Goal: Information Seeking & Learning: Learn about a topic

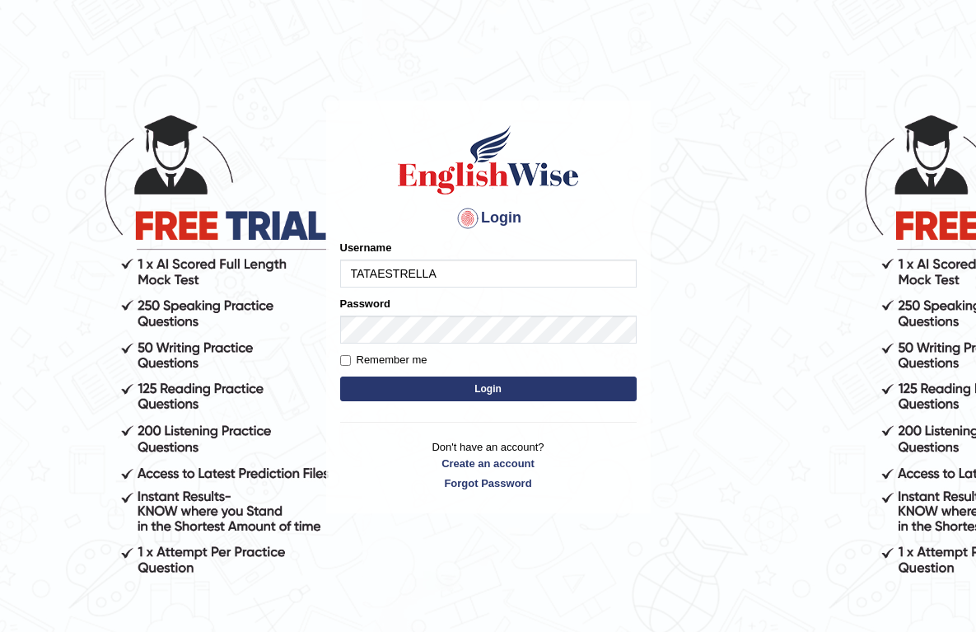
type input "TATAESTRELLA"
click at [349, 361] on input "Remember me" at bounding box center [345, 360] width 11 height 11
checkbox input "true"
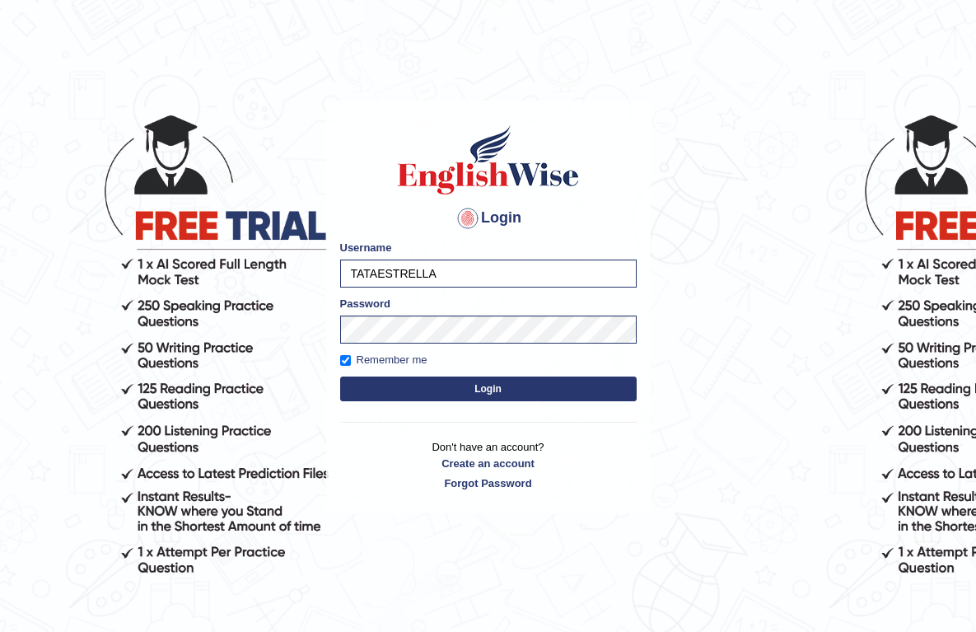
click at [412, 384] on button "Login" at bounding box center [488, 389] width 297 height 25
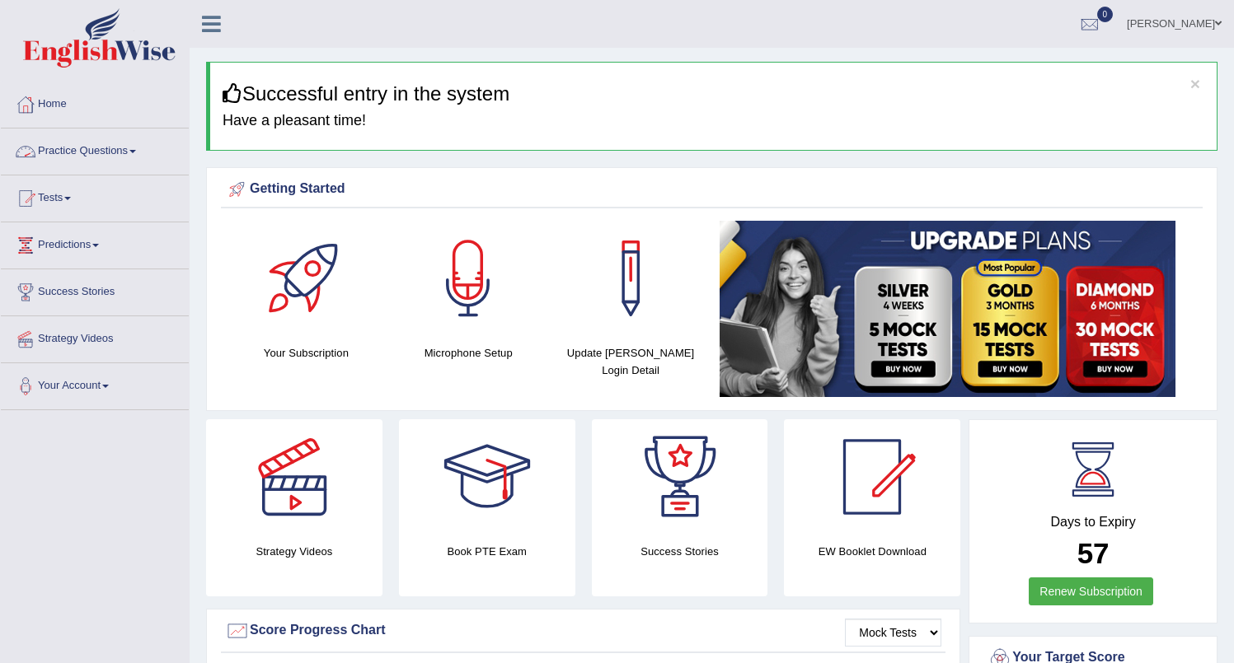
click at [73, 147] on link "Practice Questions" at bounding box center [95, 149] width 188 height 41
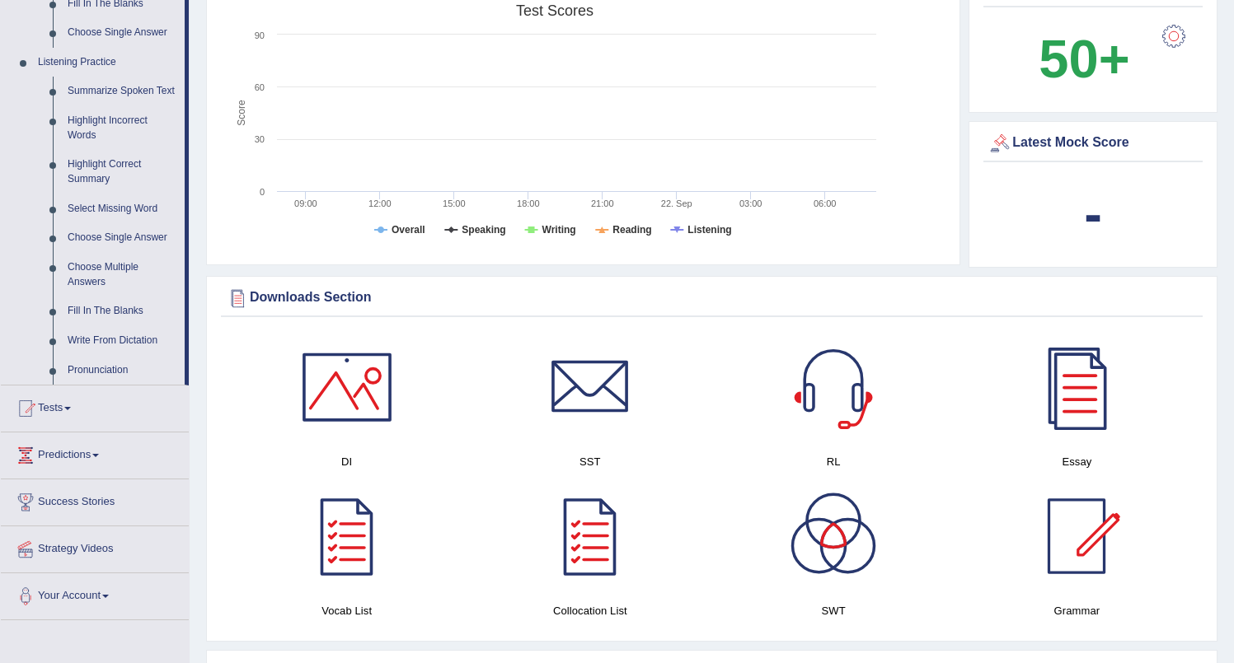
scroll to position [664, 0]
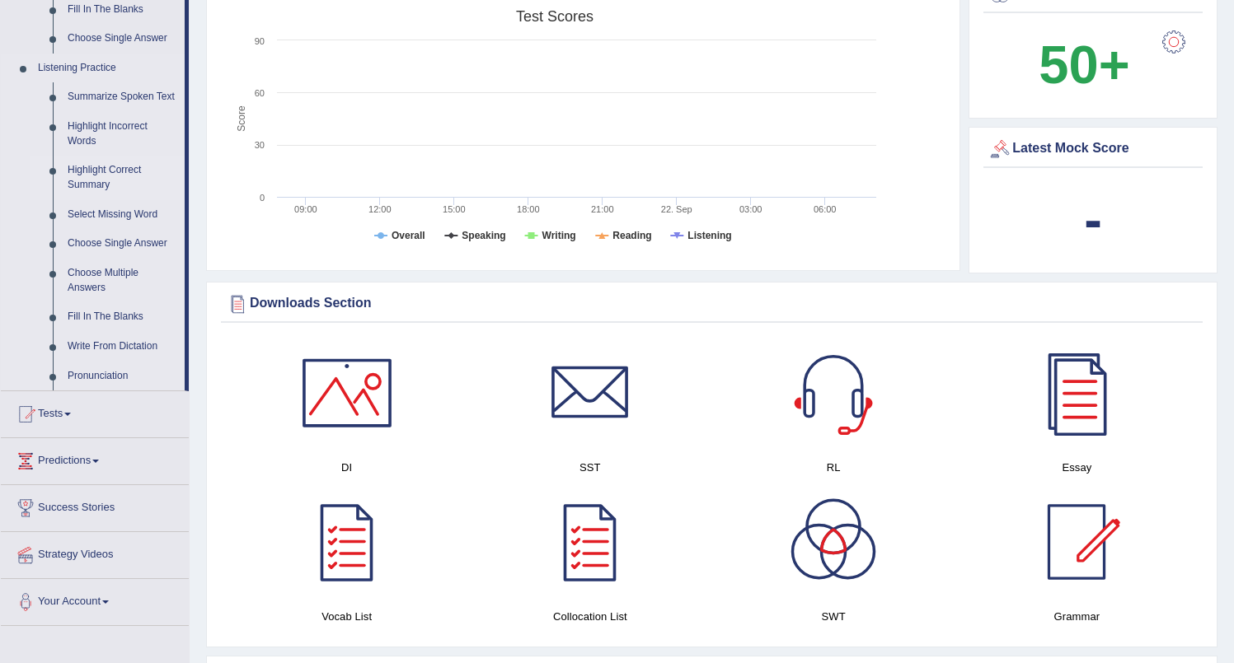
click at [80, 194] on link "Highlight Correct Summary" at bounding box center [122, 178] width 124 height 44
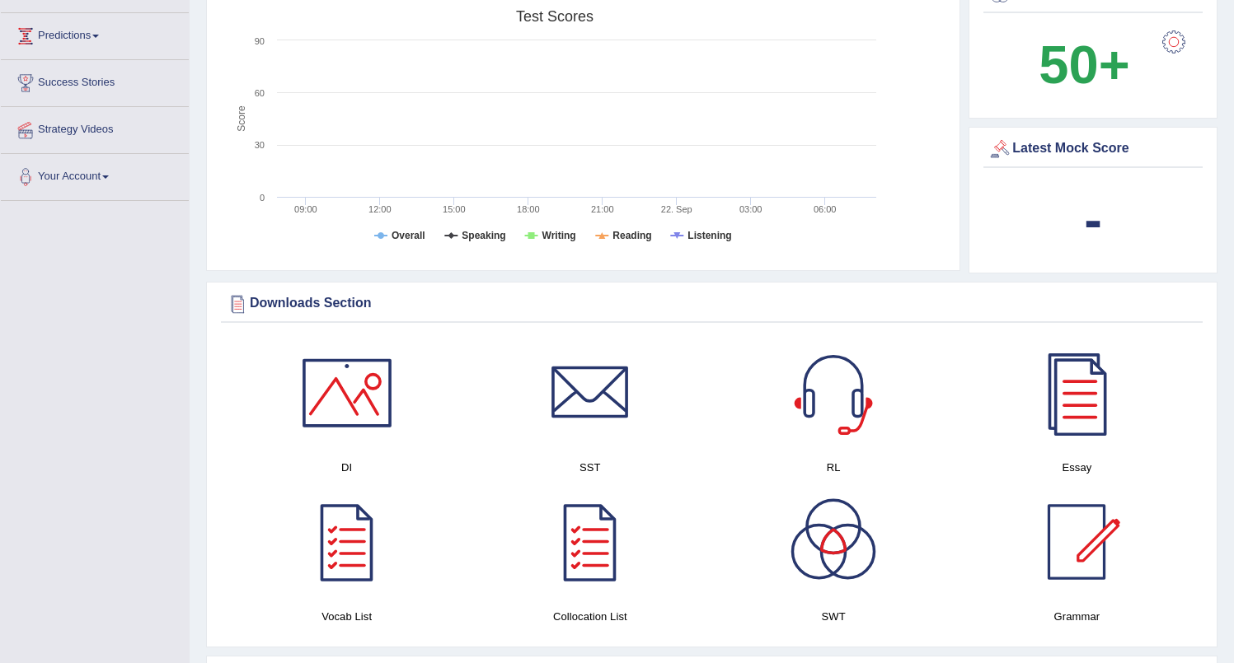
scroll to position [545, 0]
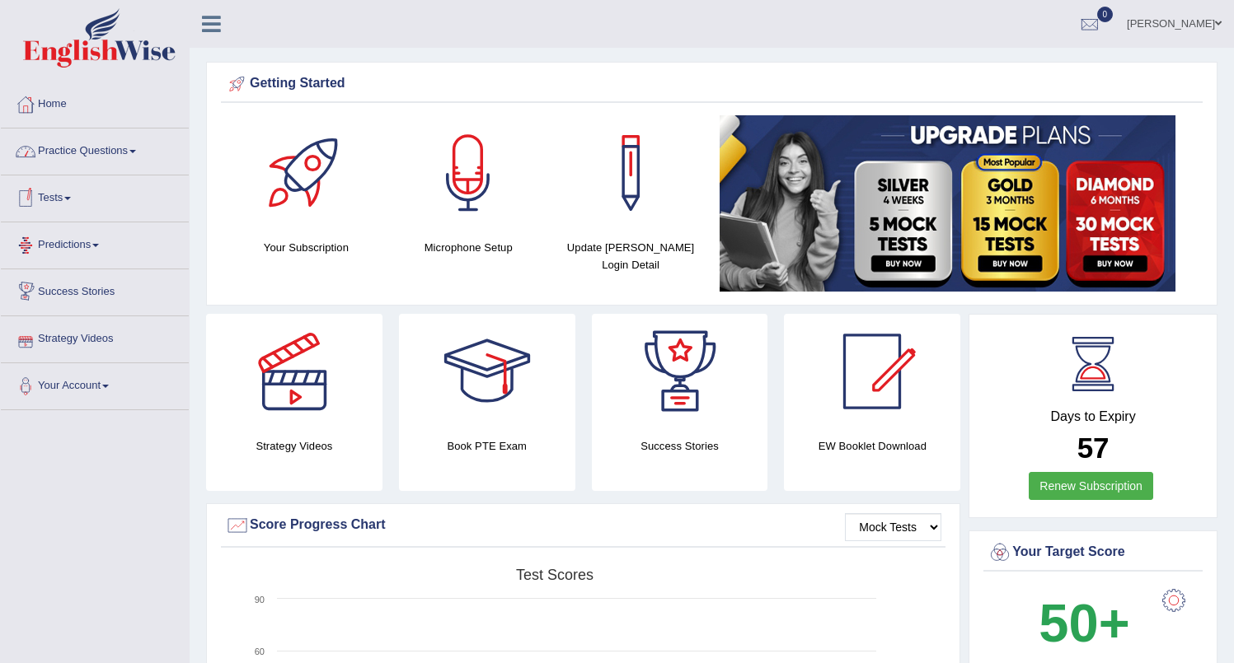
click at [72, 155] on link "Practice Questions" at bounding box center [95, 149] width 188 height 41
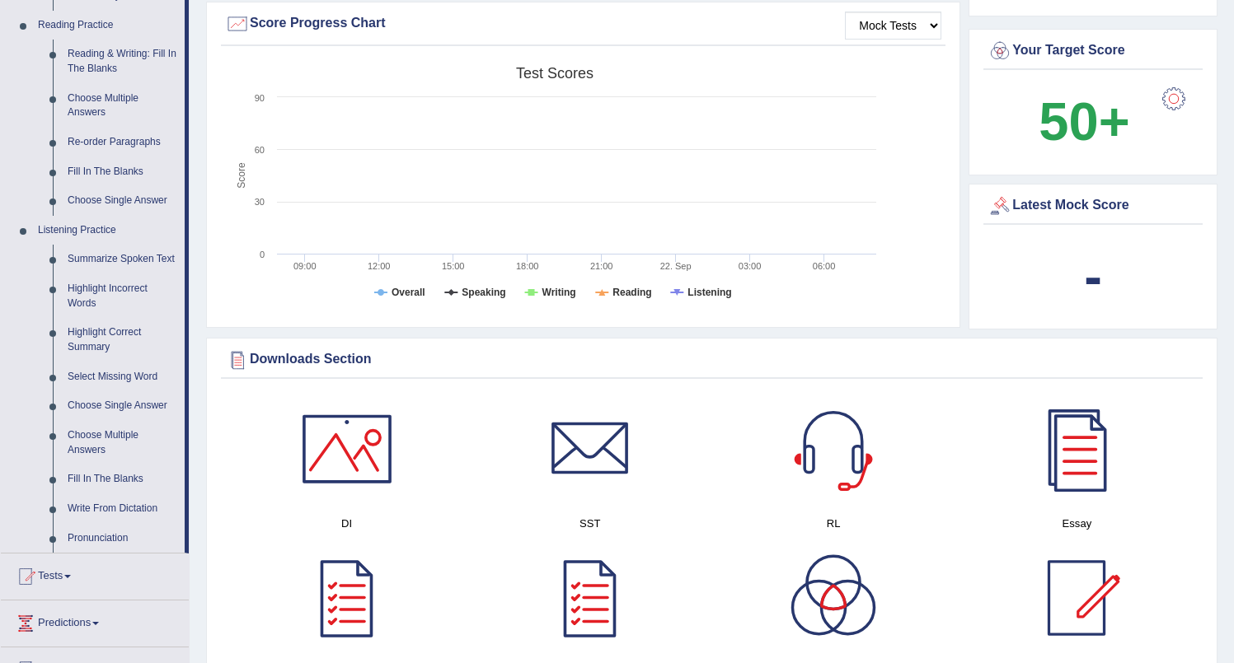
scroll to position [503, 0]
click at [84, 308] on link "Highlight Incorrect Words" at bounding box center [122, 295] width 124 height 44
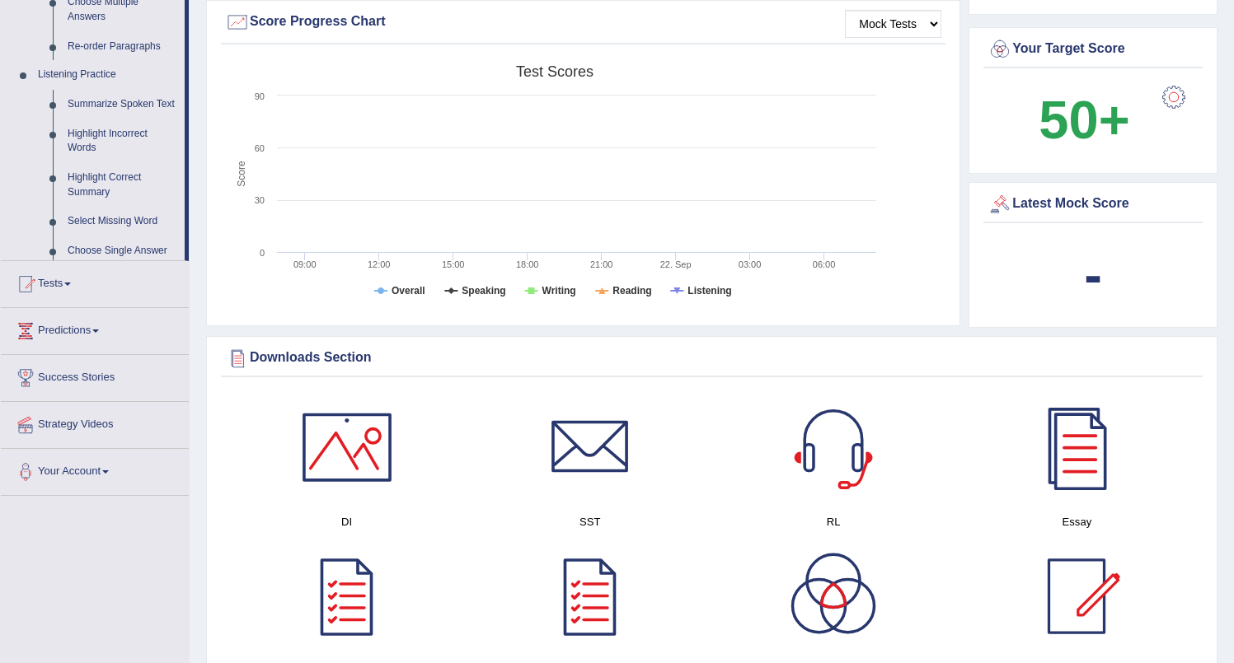
scroll to position [263, 0]
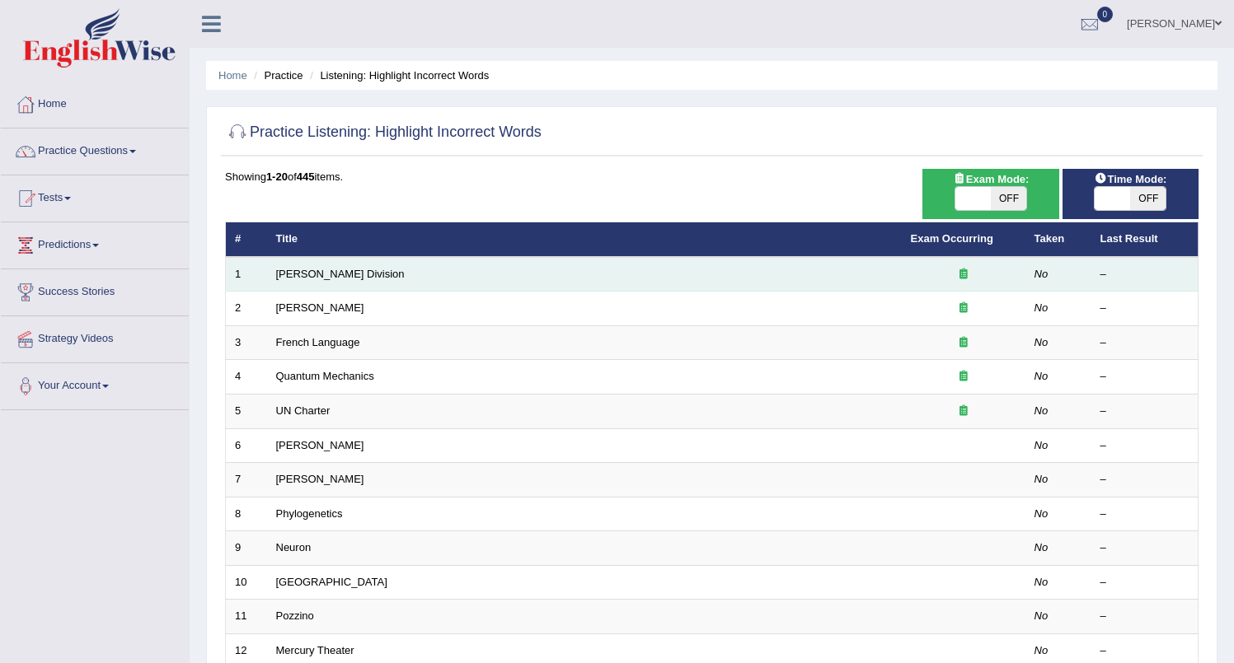
click at [351, 272] on td "[PERSON_NAME] Division" at bounding box center [584, 274] width 634 height 35
click at [353, 272] on td "[PERSON_NAME] Division" at bounding box center [584, 274] width 634 height 35
click at [353, 272] on td "Ward Division" at bounding box center [584, 274] width 634 height 35
click at [280, 274] on link "Ward Division" at bounding box center [340, 274] width 129 height 12
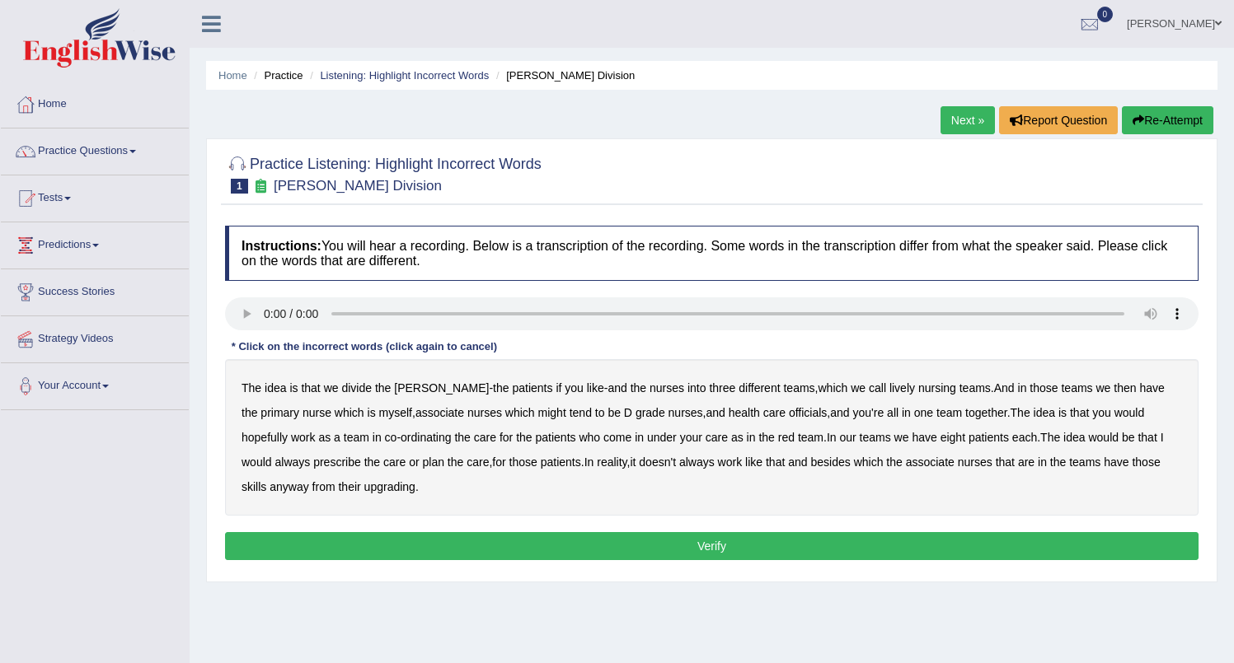
click at [889, 395] on b "lively" at bounding box center [902, 388] width 26 height 13
click at [789, 419] on b "officials" at bounding box center [808, 412] width 38 height 13
click at [258, 466] on b "would" at bounding box center [256, 462] width 30 height 13
click at [382, 485] on b "upgrading" at bounding box center [389, 486] width 51 height 13
click at [699, 550] on button "Verify" at bounding box center [711, 546] width 973 height 28
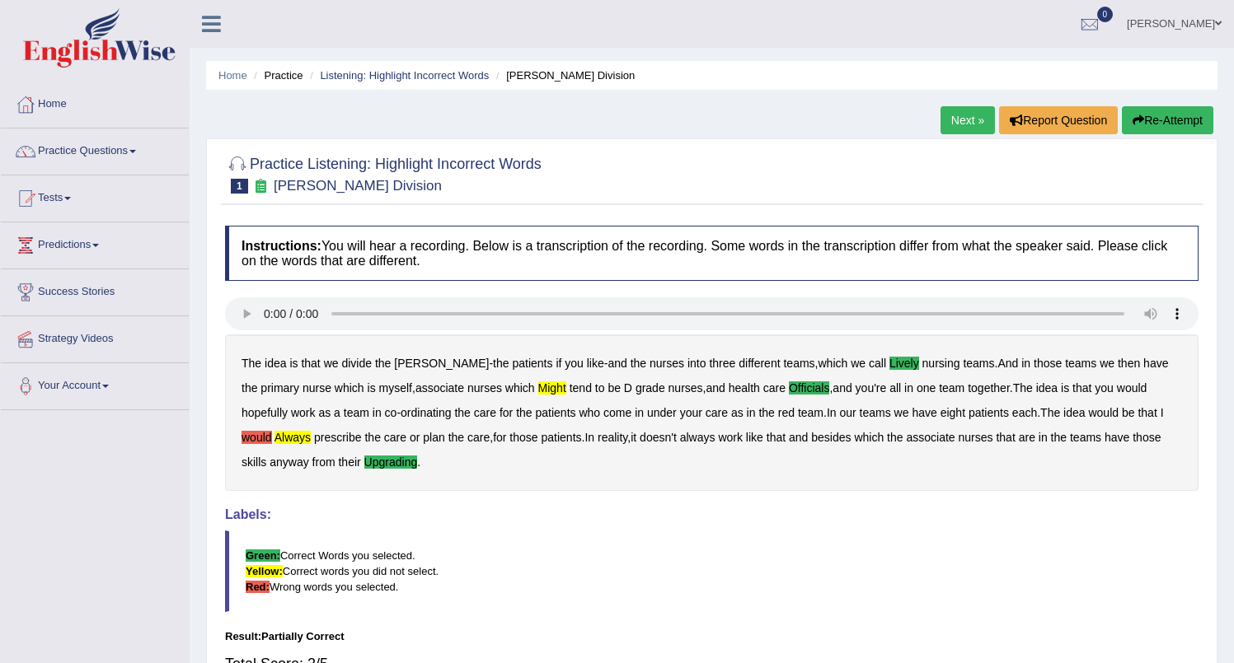
click at [950, 110] on link "Next »" at bounding box center [967, 120] width 54 height 28
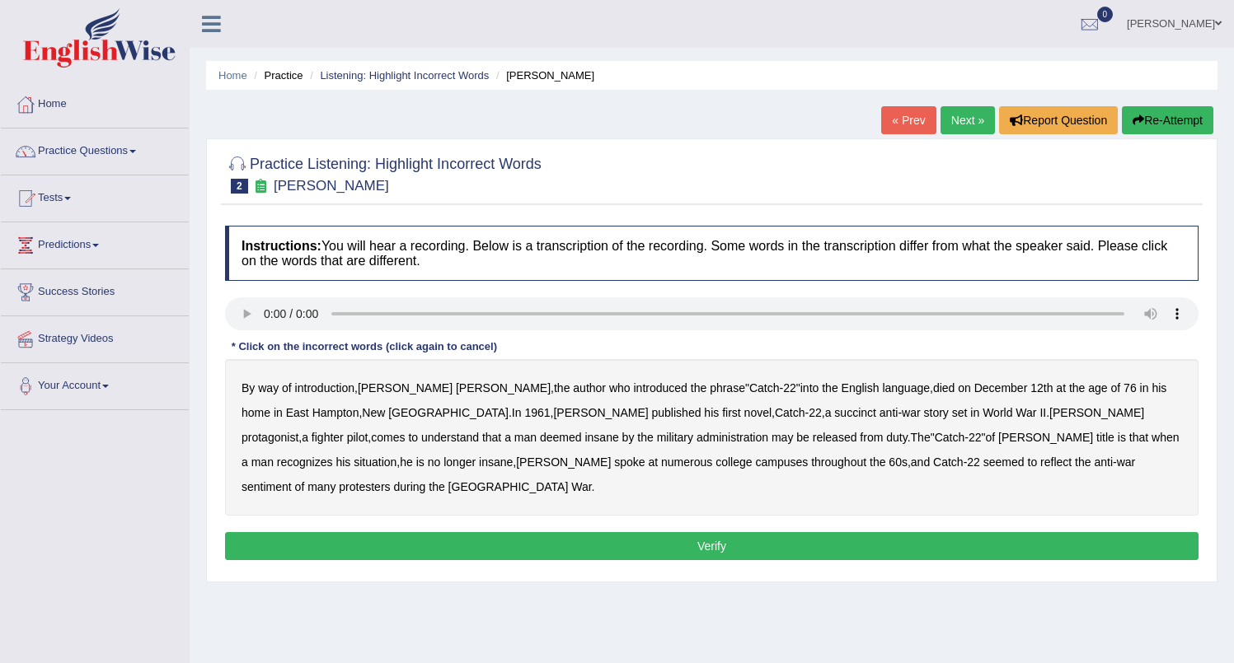
click at [653, 419] on div "By way of introduction , [PERSON_NAME] , the author who introduced the phrase "…" at bounding box center [711, 437] width 973 height 157
drag, startPoint x: 631, startPoint y: 411, endPoint x: 647, endPoint y: 413, distance: 15.7
click at [834, 411] on b "succinct" at bounding box center [855, 412] width 42 height 13
click at [696, 435] on b "administration" at bounding box center [732, 437] width 72 height 13
click at [396, 456] on b "situation" at bounding box center [374, 462] width 43 height 13
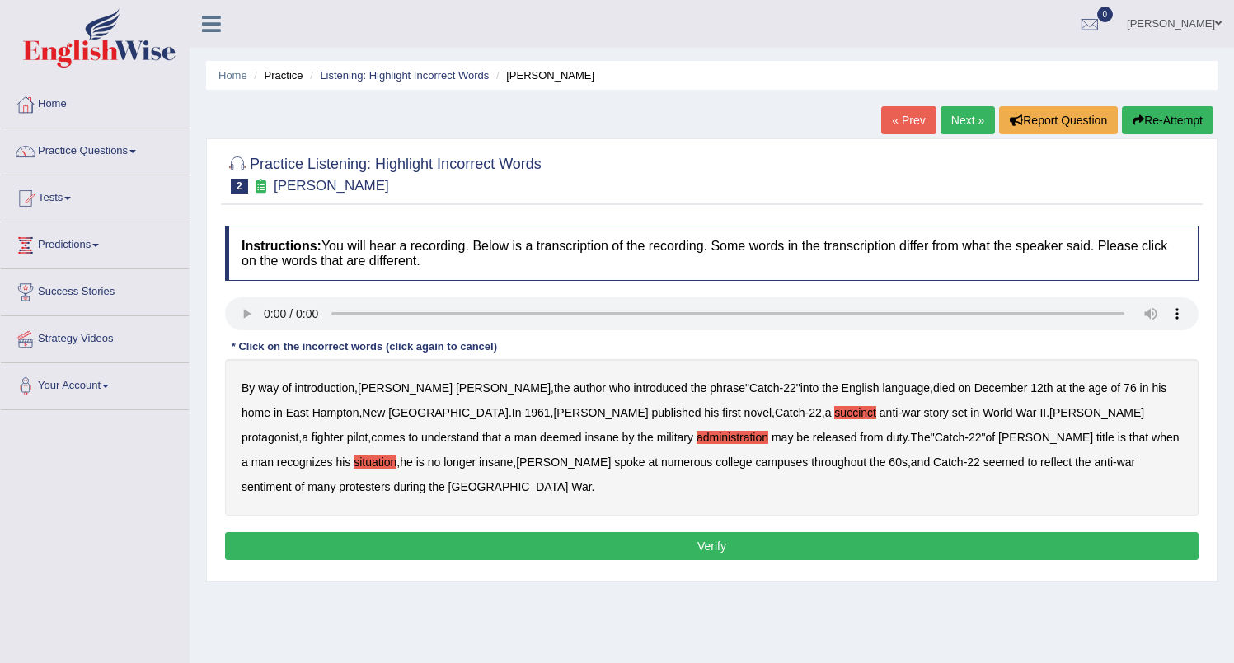
click at [1040, 461] on b "reflect" at bounding box center [1055, 462] width 31 height 13
click at [717, 532] on button "Verify" at bounding box center [711, 546] width 973 height 28
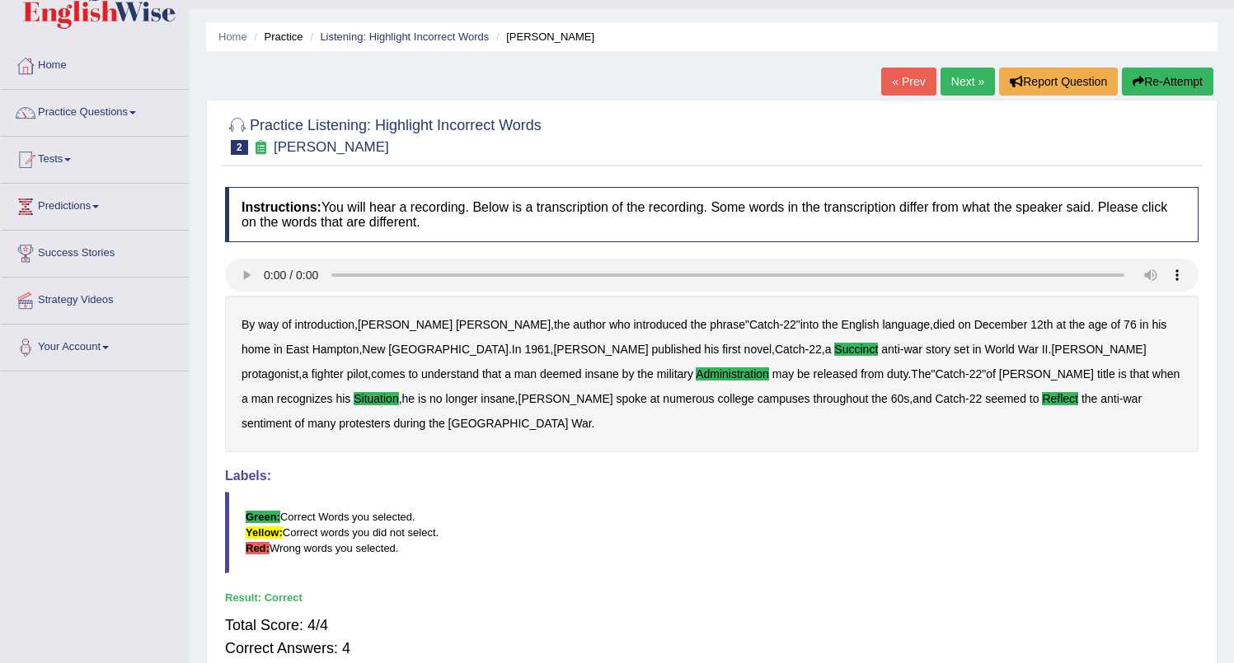
scroll to position [37, 0]
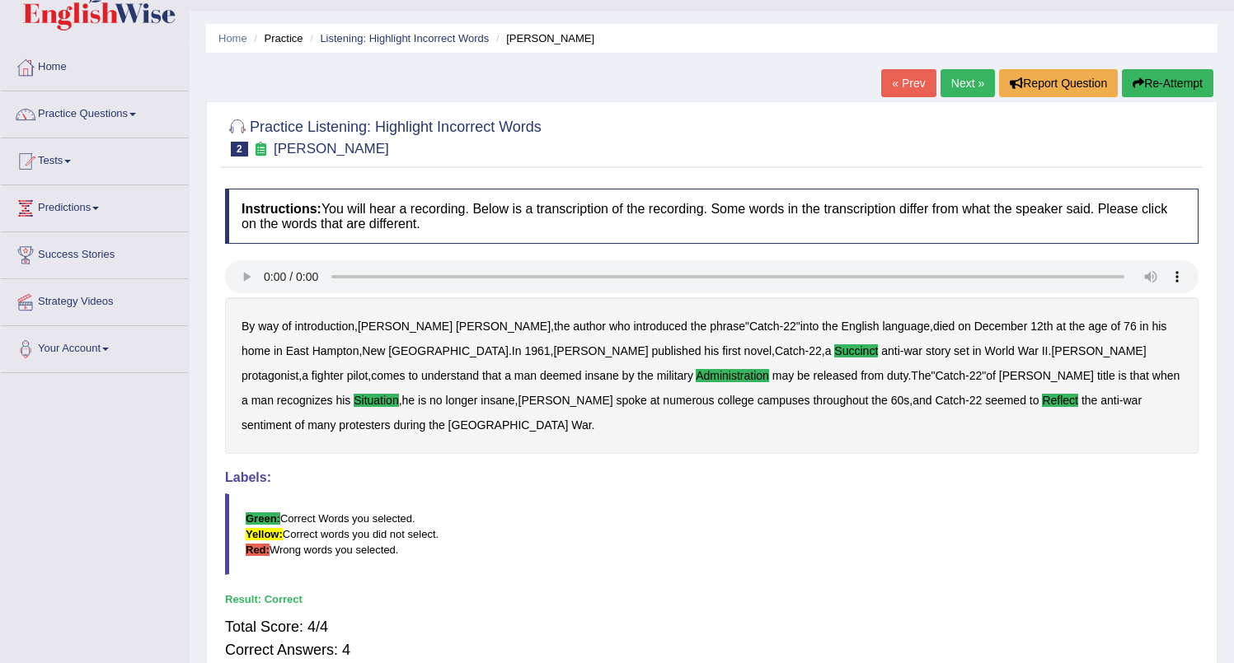
click at [956, 82] on link "Next »" at bounding box center [967, 83] width 54 height 28
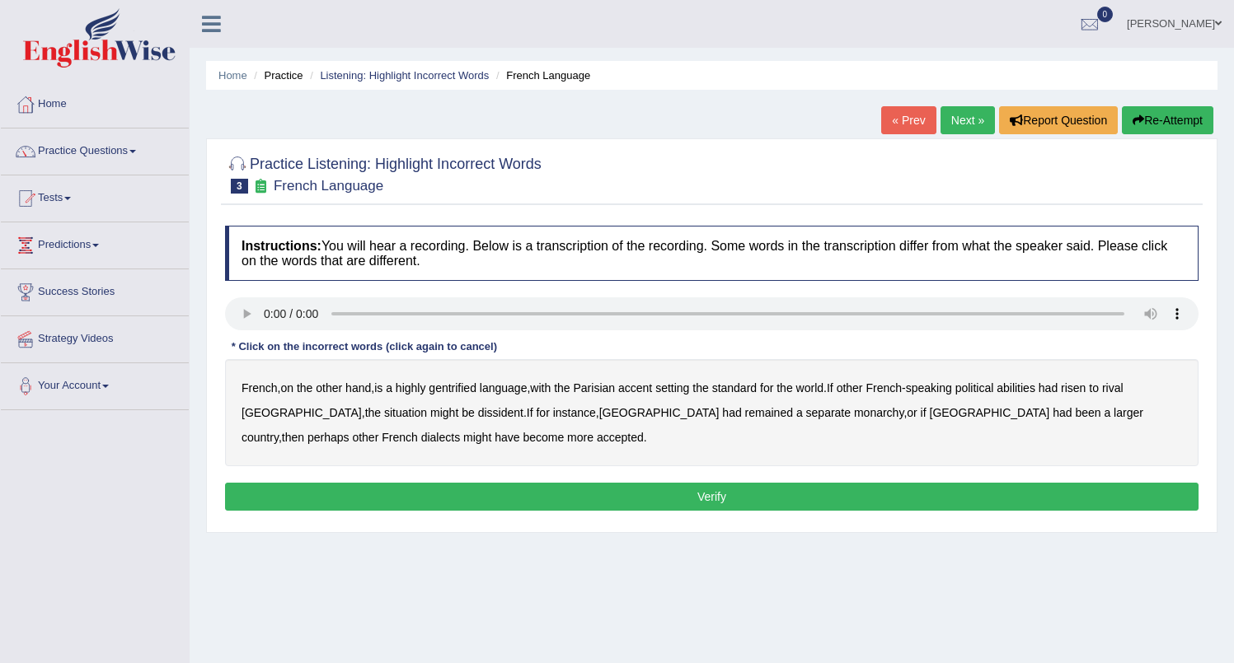
click at [458, 389] on b "gentrified" at bounding box center [452, 388] width 48 height 13
click at [1030, 387] on b "abilities" at bounding box center [1015, 388] width 39 height 13
drag, startPoint x: 405, startPoint y: 417, endPoint x: 428, endPoint y: 417, distance: 23.1
click at [478, 417] on b "dissident" at bounding box center [500, 412] width 45 height 13
click at [854, 413] on b "monarchy" at bounding box center [878, 412] width 49 height 13
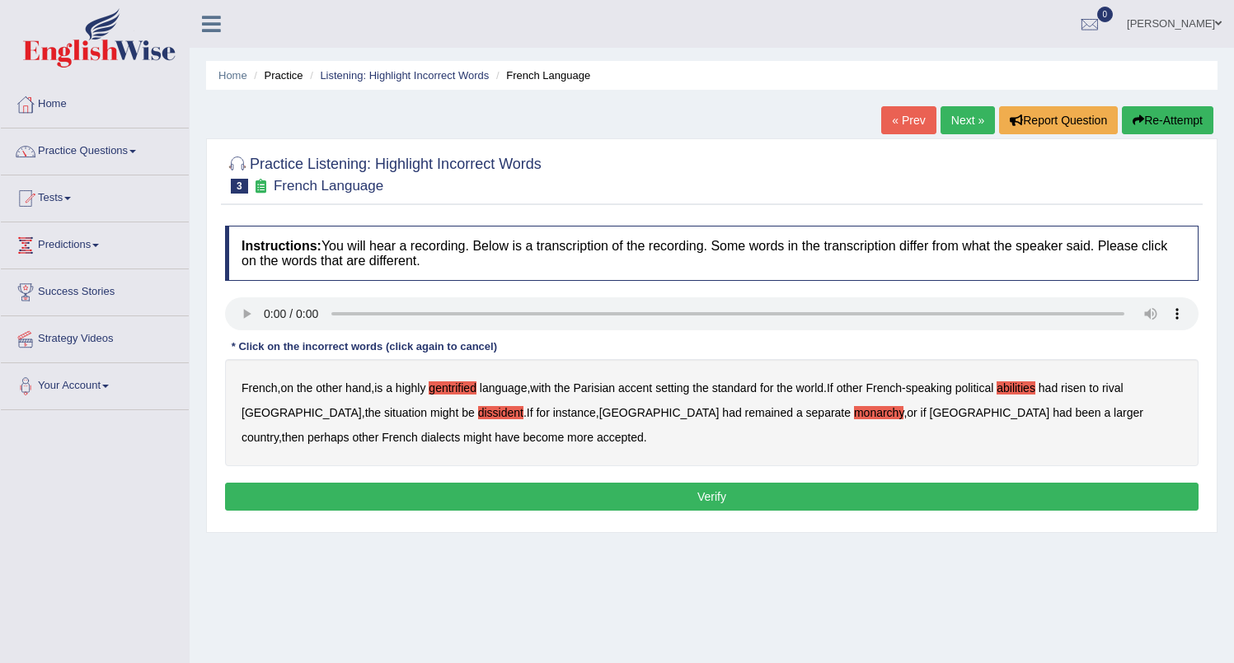
click at [705, 505] on button "Verify" at bounding box center [711, 497] width 973 height 28
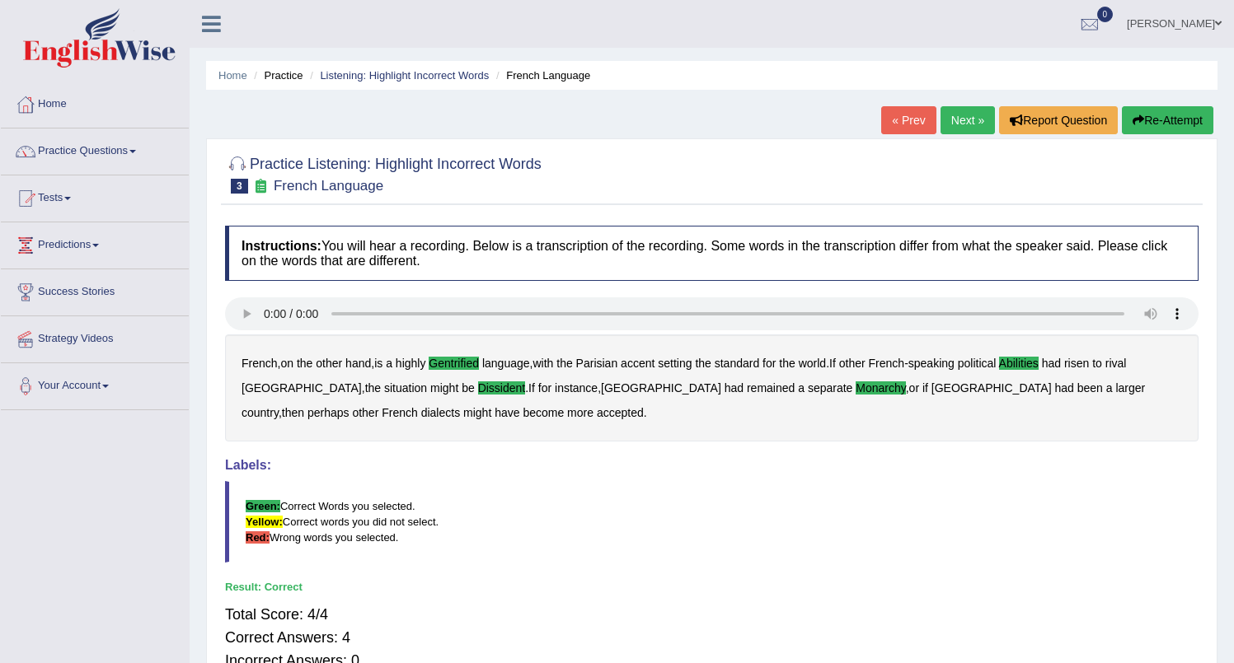
click at [891, 121] on link "« Prev" at bounding box center [908, 120] width 54 height 28
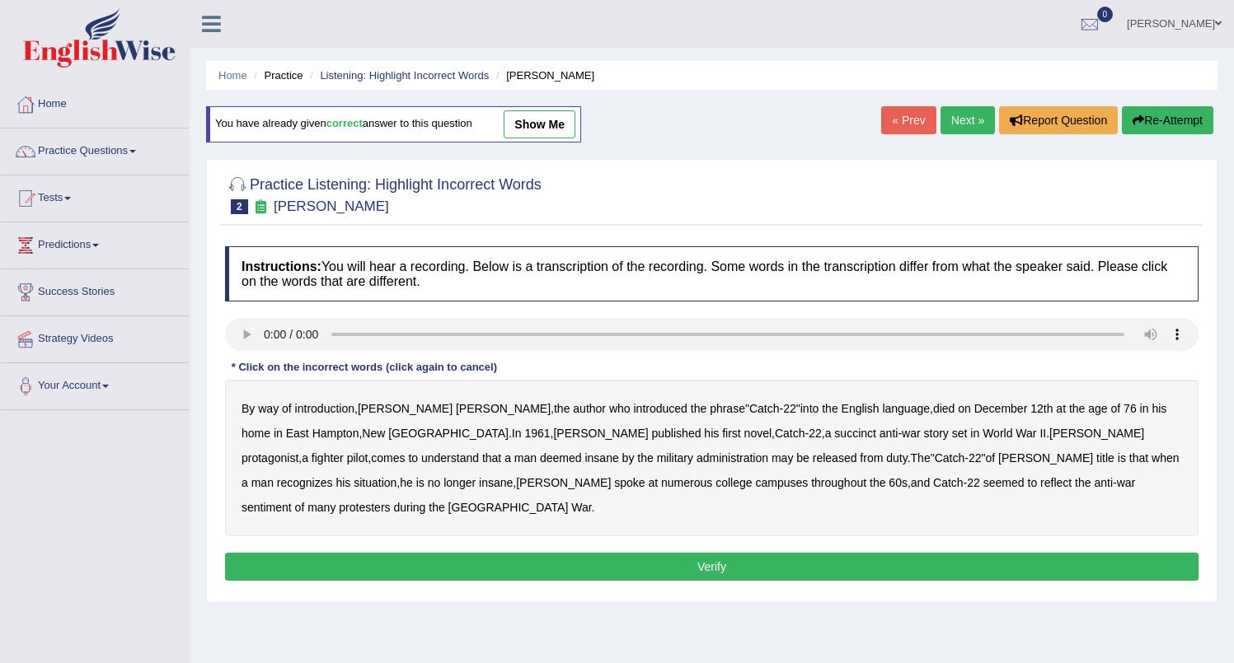
click at [101, 156] on link "Practice Questions" at bounding box center [95, 149] width 188 height 41
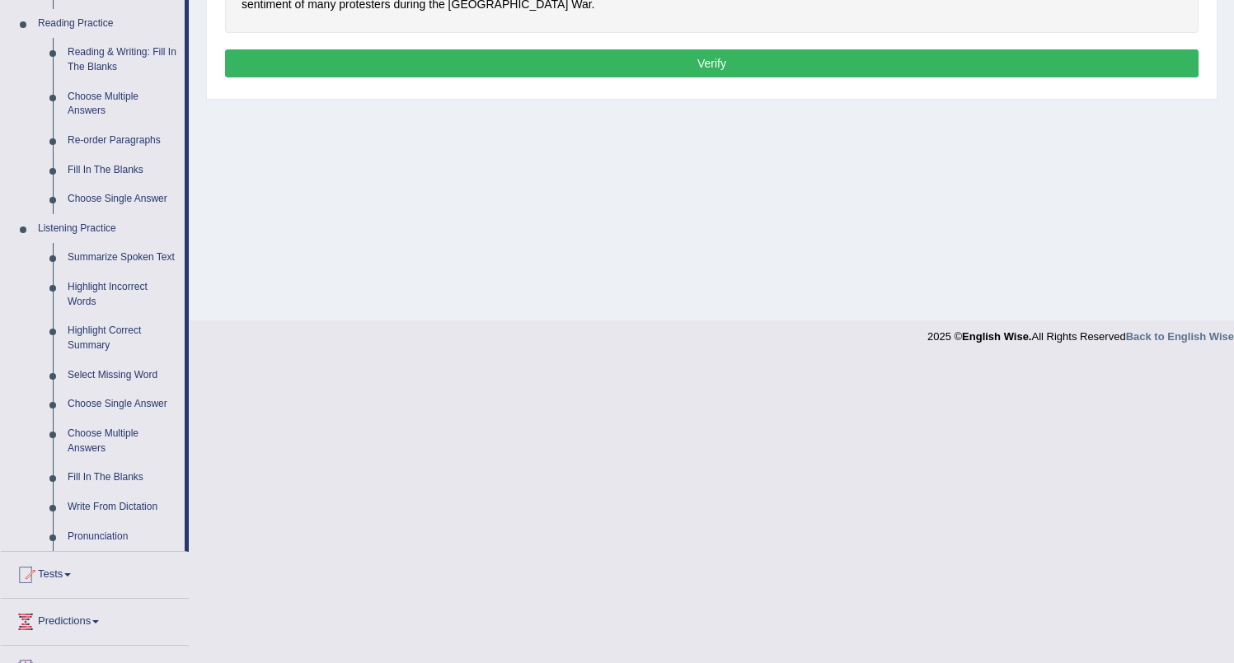
scroll to position [503, 0]
click at [96, 307] on link "Highlight Incorrect Words" at bounding box center [122, 296] width 124 height 44
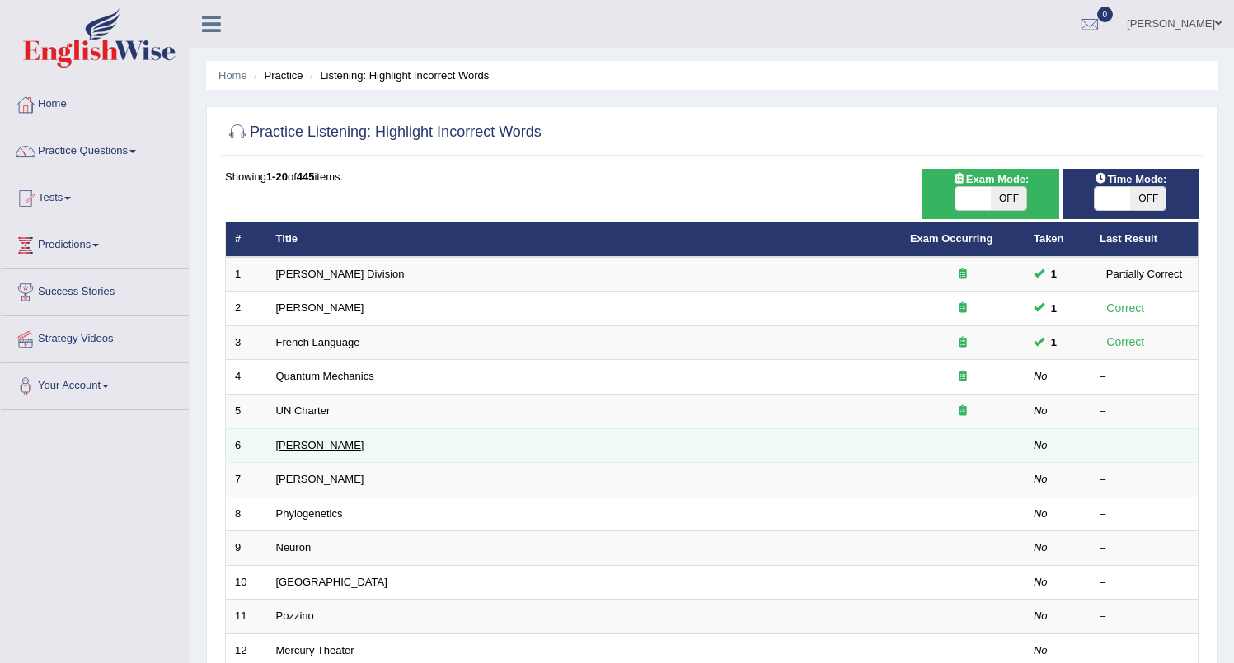
click at [288, 445] on link "Harold" at bounding box center [320, 445] width 88 height 12
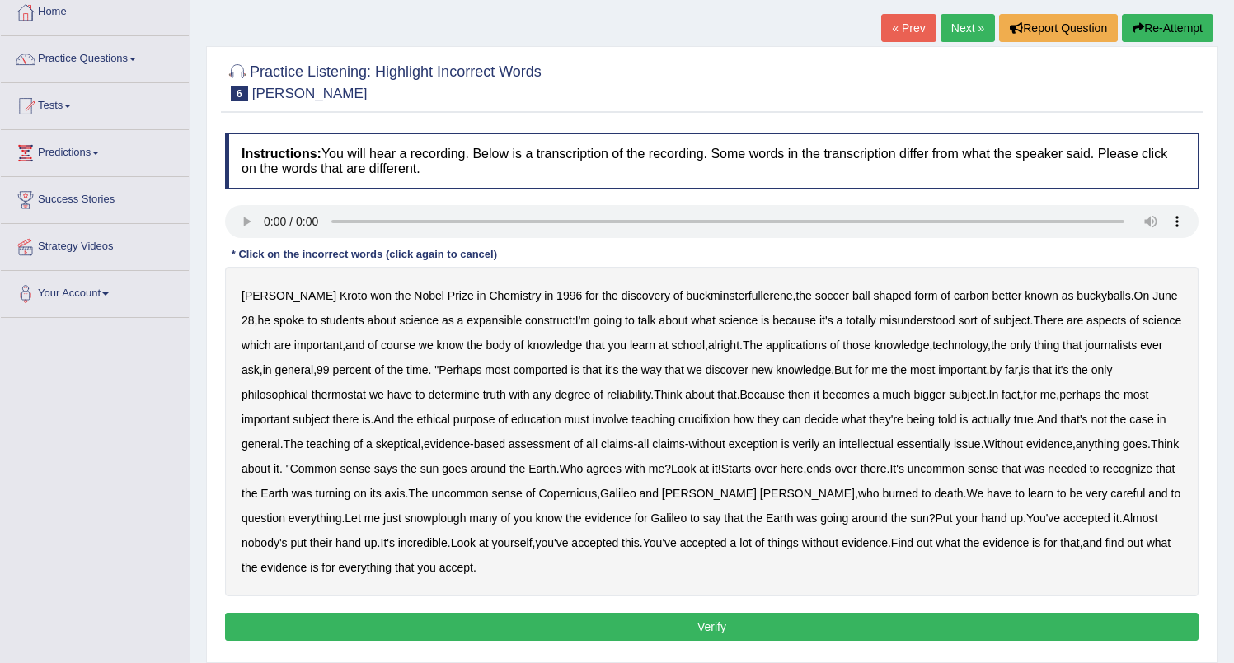
scroll to position [93, 0]
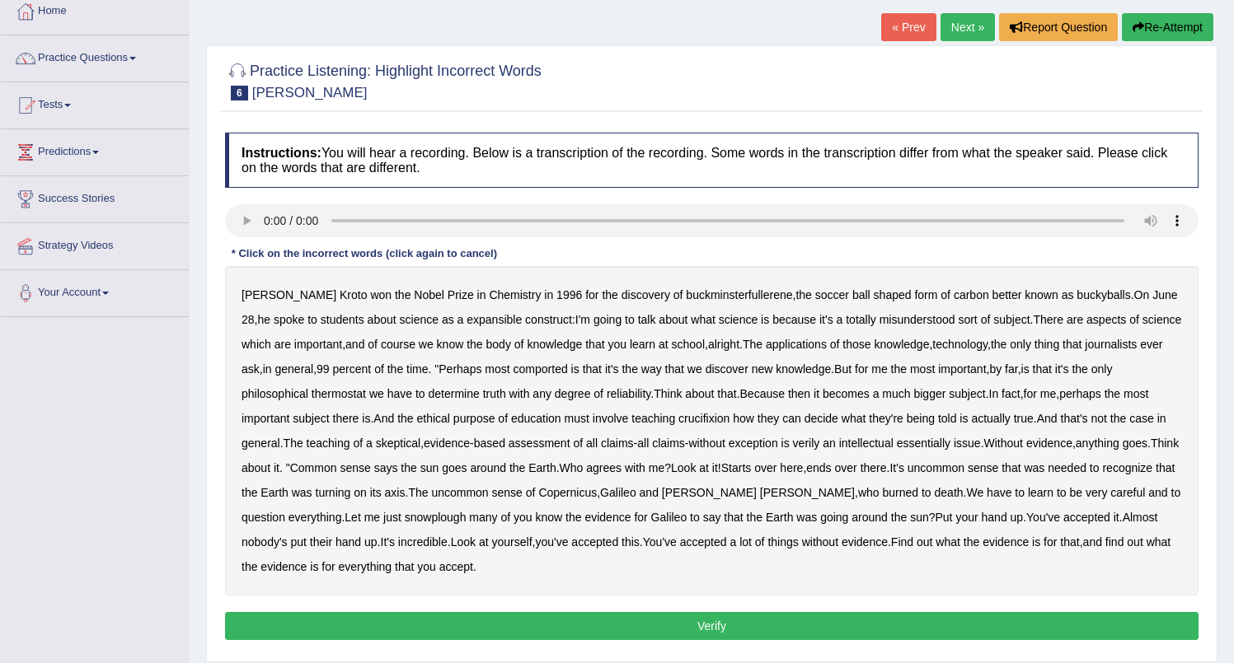
click at [466, 321] on b "expansible" at bounding box center [493, 319] width 55 height 13
click at [568, 368] on b "comported" at bounding box center [540, 369] width 54 height 13
click at [346, 397] on b "thermostat" at bounding box center [338, 393] width 54 height 13
click at [715, 419] on b "crucifixion" at bounding box center [703, 418] width 51 height 13
click at [820, 447] on b "verily" at bounding box center [806, 443] width 27 height 13
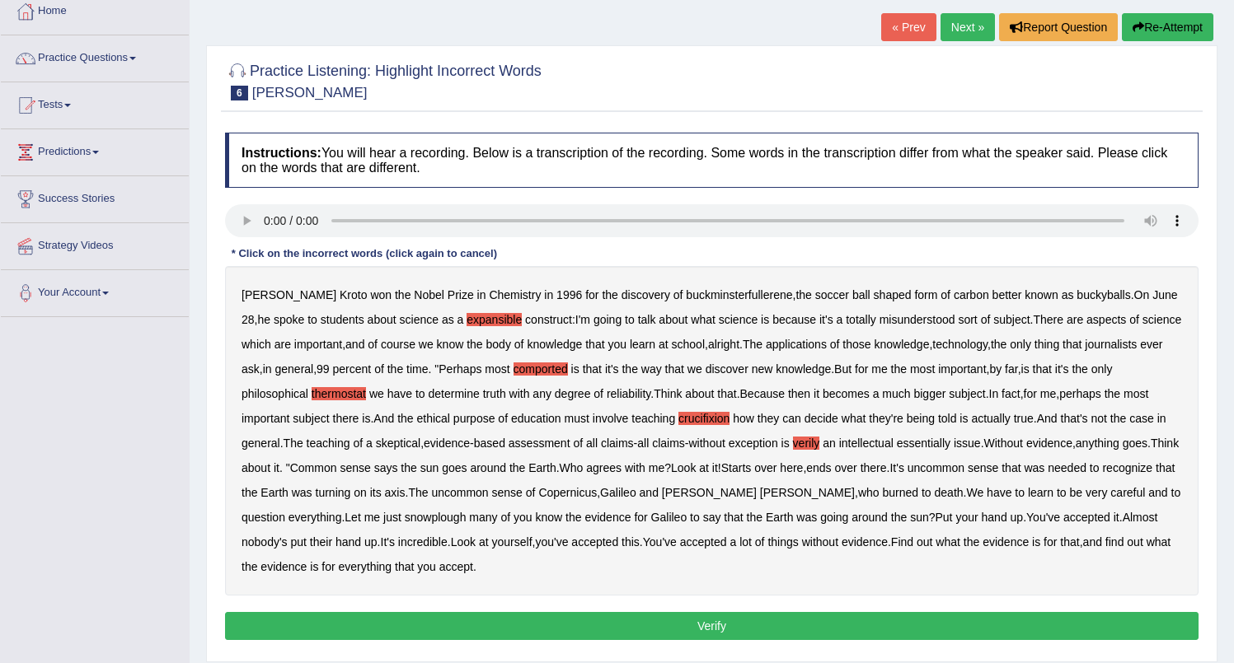
click at [937, 448] on b "essentially" at bounding box center [923, 443] width 54 height 13
click at [443, 520] on b "snowplough" at bounding box center [436, 517] width 62 height 13
click at [708, 621] on button "Verify" at bounding box center [711, 626] width 973 height 28
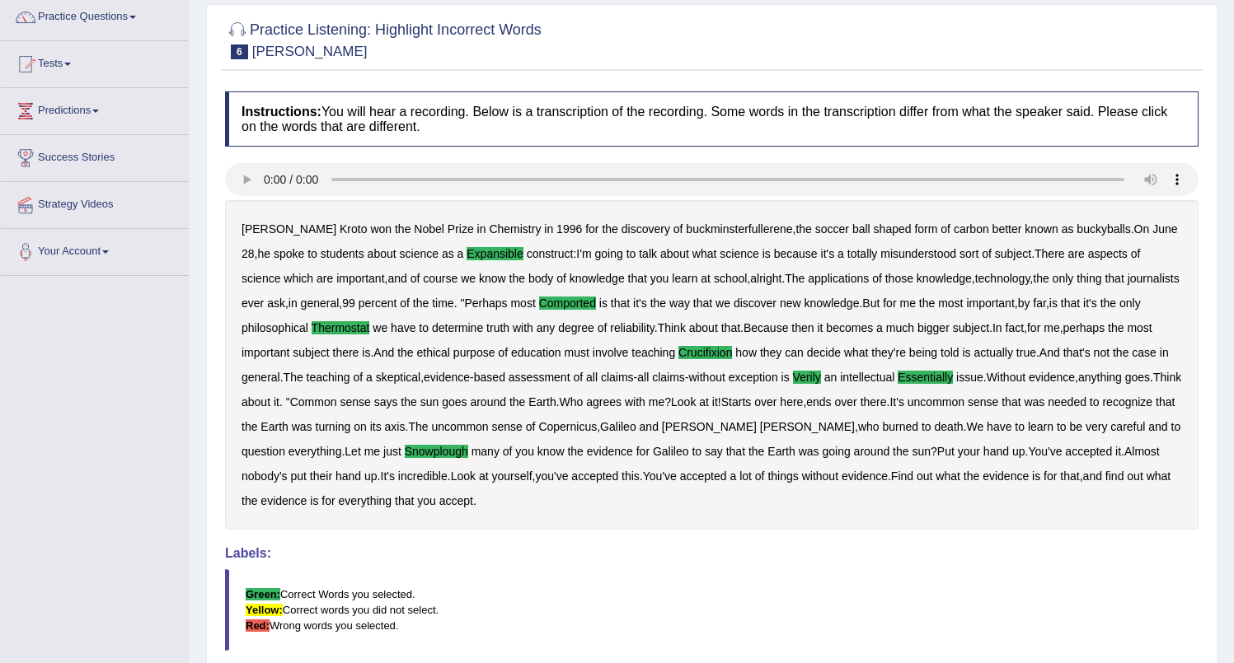
scroll to position [132, 0]
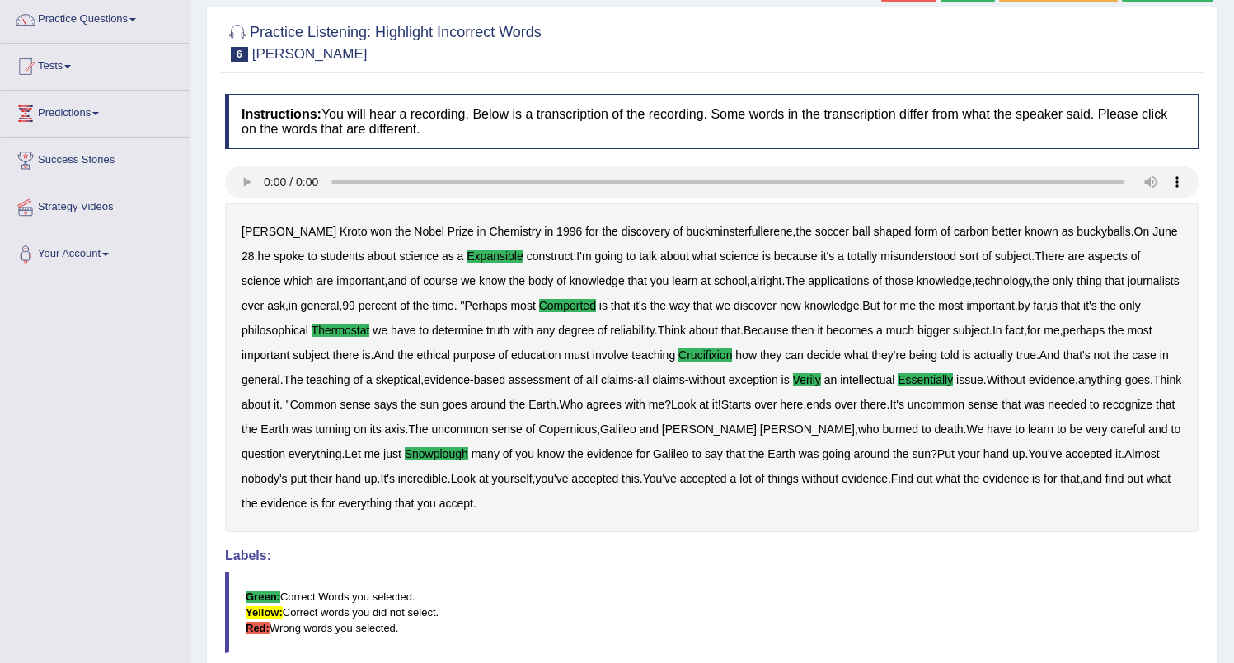
click at [73, 115] on link "Predictions" at bounding box center [95, 111] width 188 height 41
click at [71, 65] on span at bounding box center [67, 66] width 7 height 3
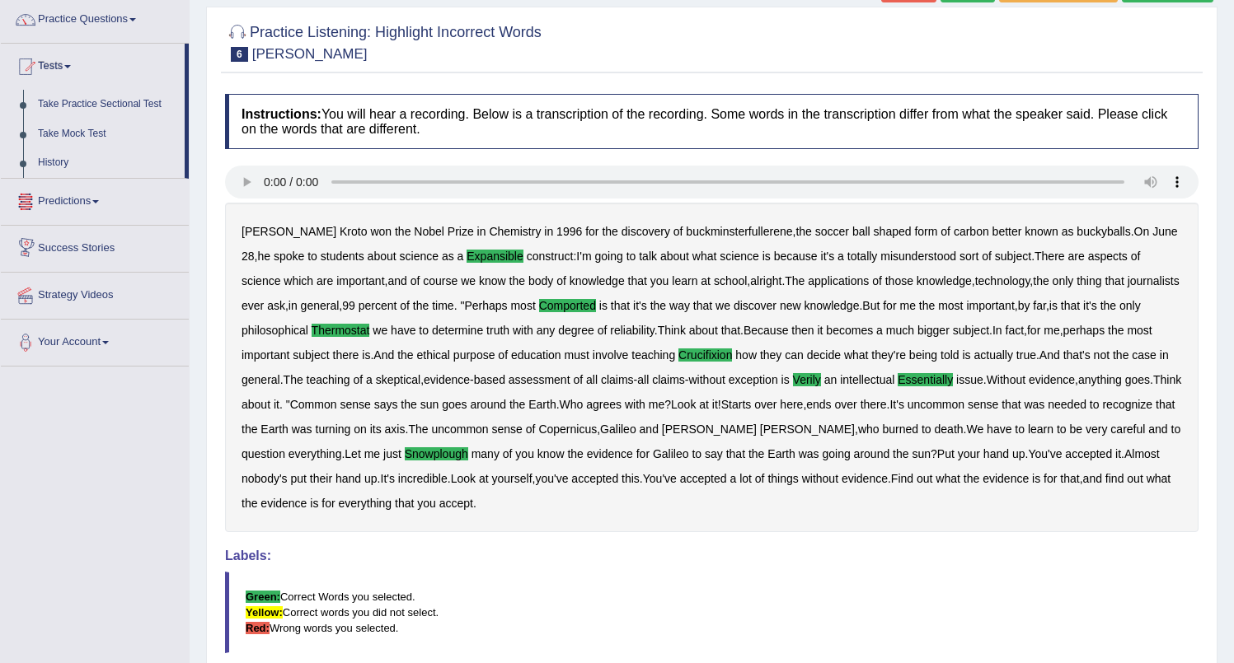
click at [82, 213] on link "Predictions" at bounding box center [95, 199] width 188 height 41
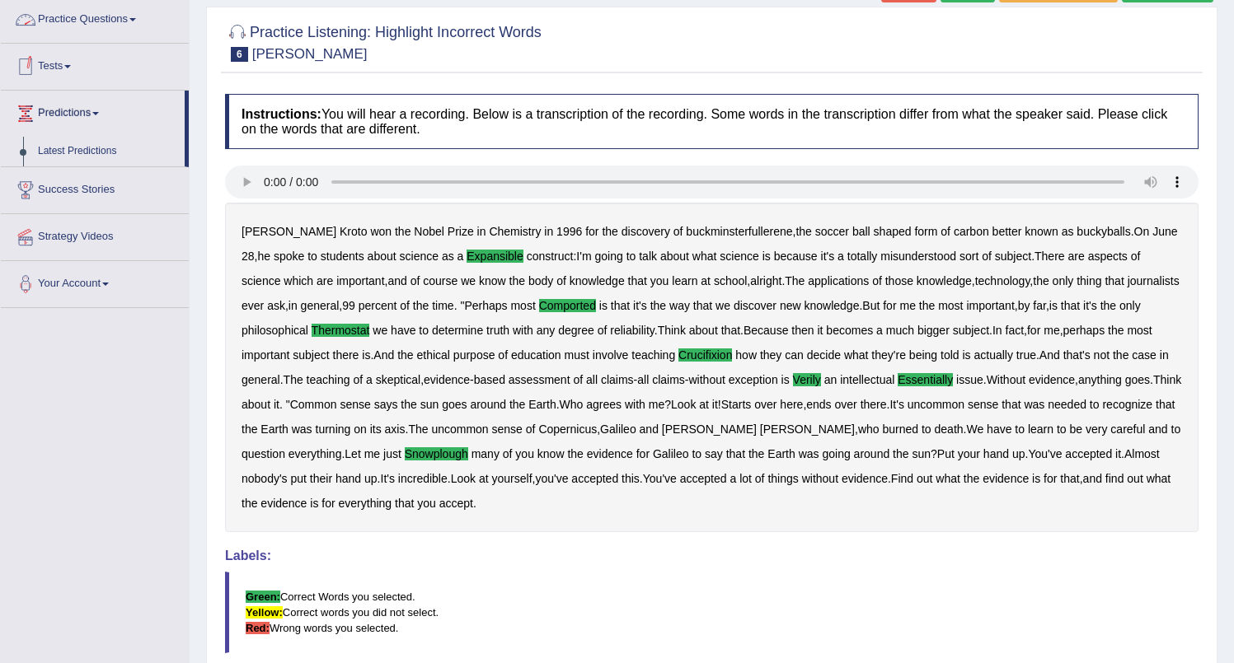
click at [64, 26] on link "Practice Questions" at bounding box center [95, 17] width 188 height 41
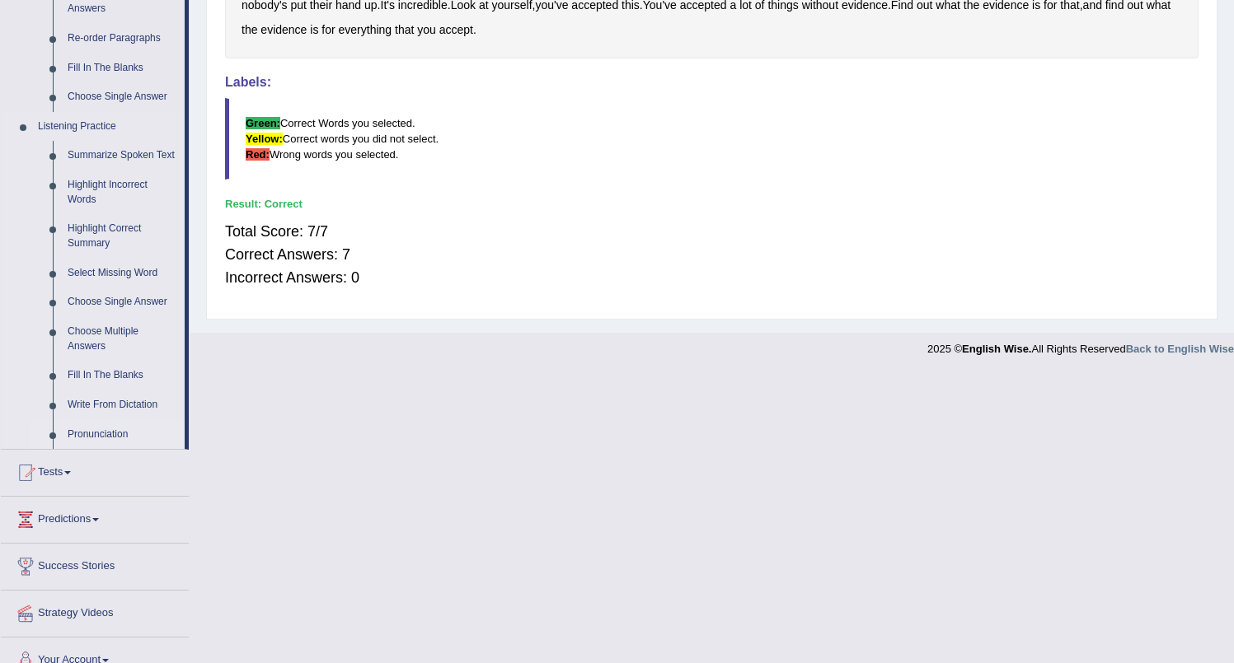
scroll to position [643, 0]
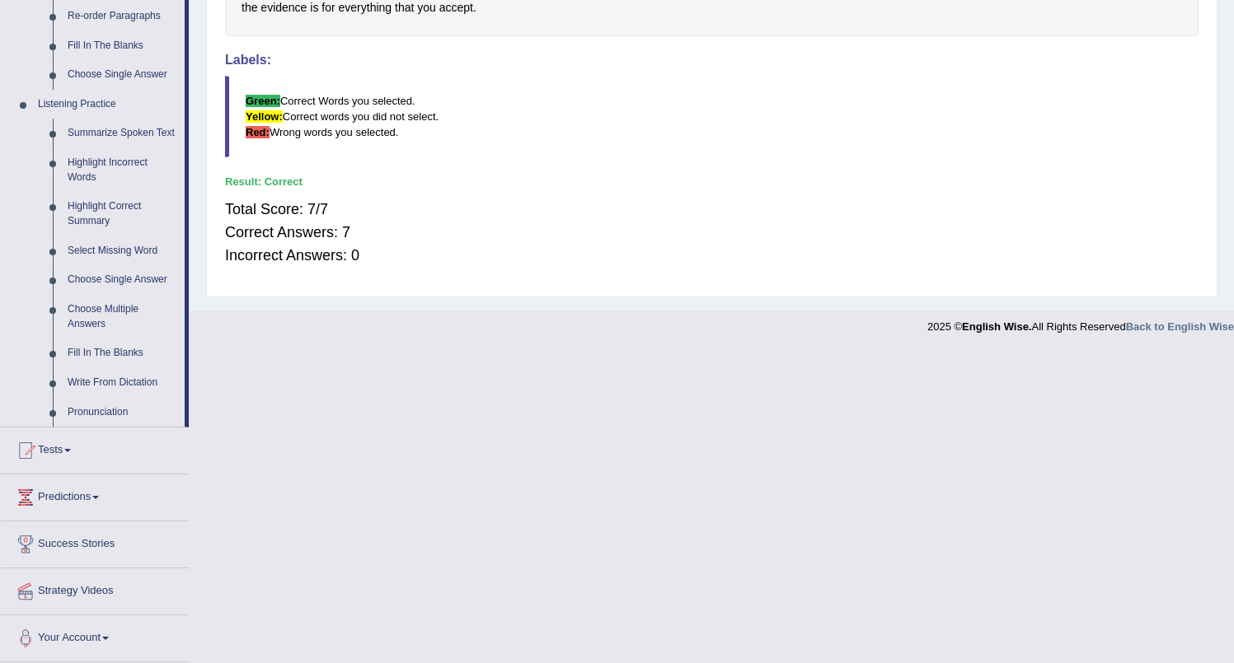
drag, startPoint x: 356, startPoint y: 480, endPoint x: 346, endPoint y: 421, distance: 60.1
drag, startPoint x: 339, startPoint y: 451, endPoint x: 296, endPoint y: 386, distance: 77.9
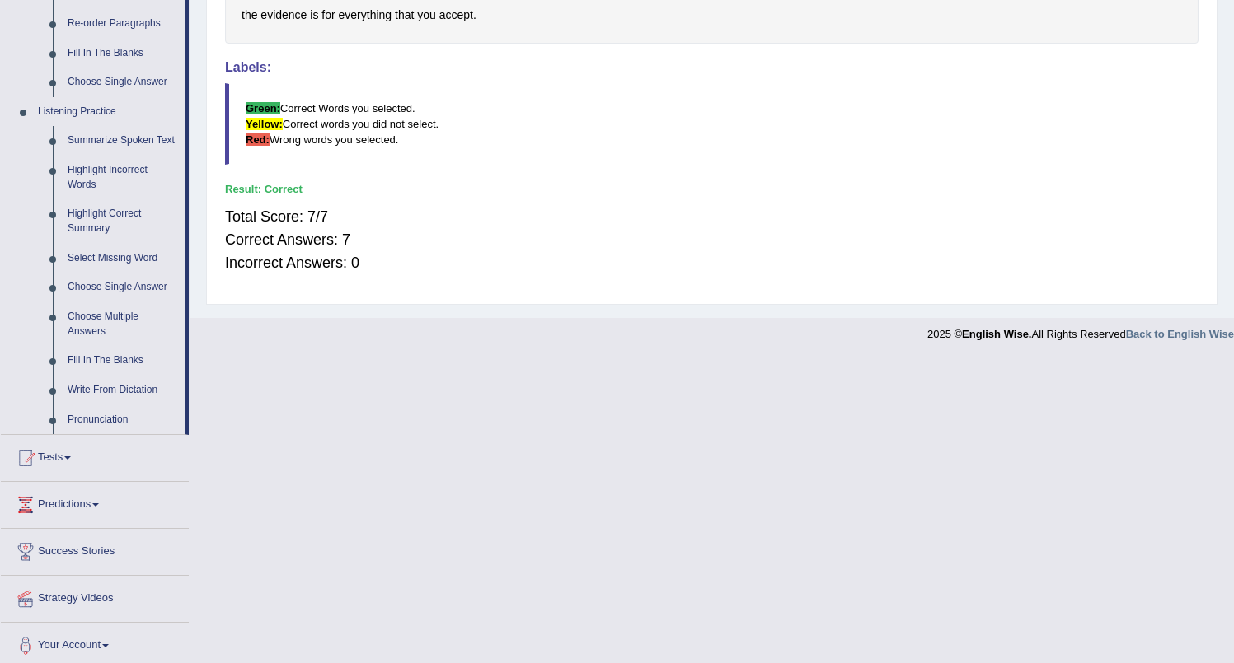
scroll to position [617, 0]
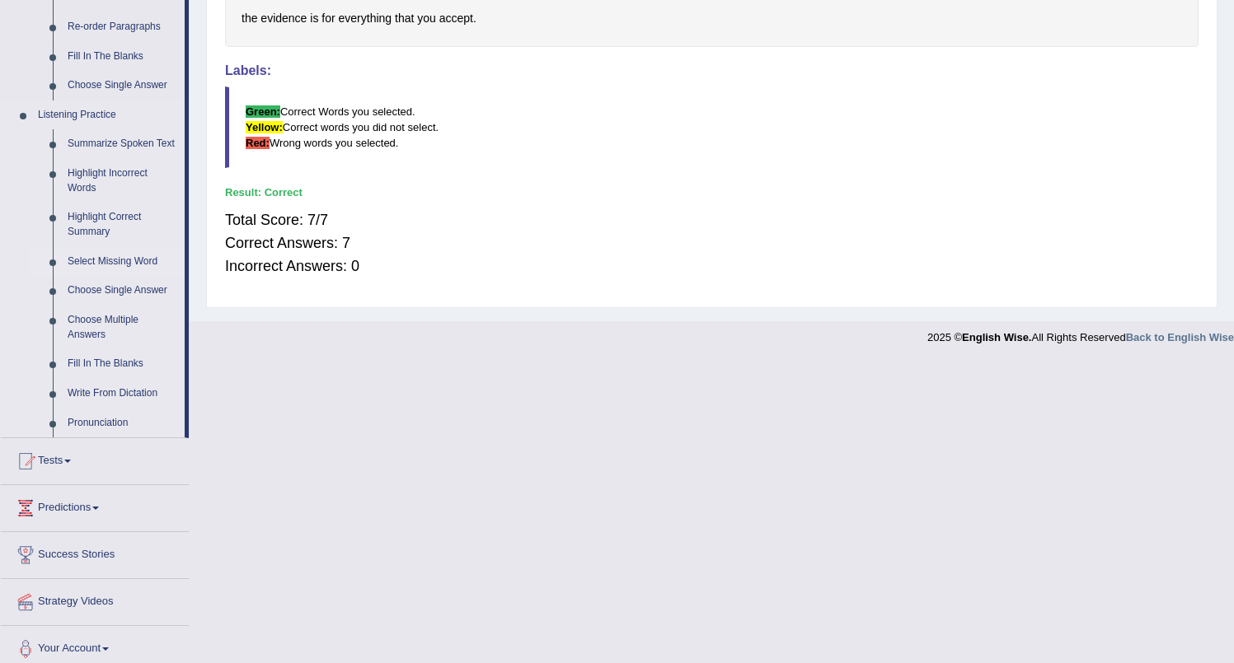
click at [114, 275] on link "Select Missing Word" at bounding box center [122, 262] width 124 height 30
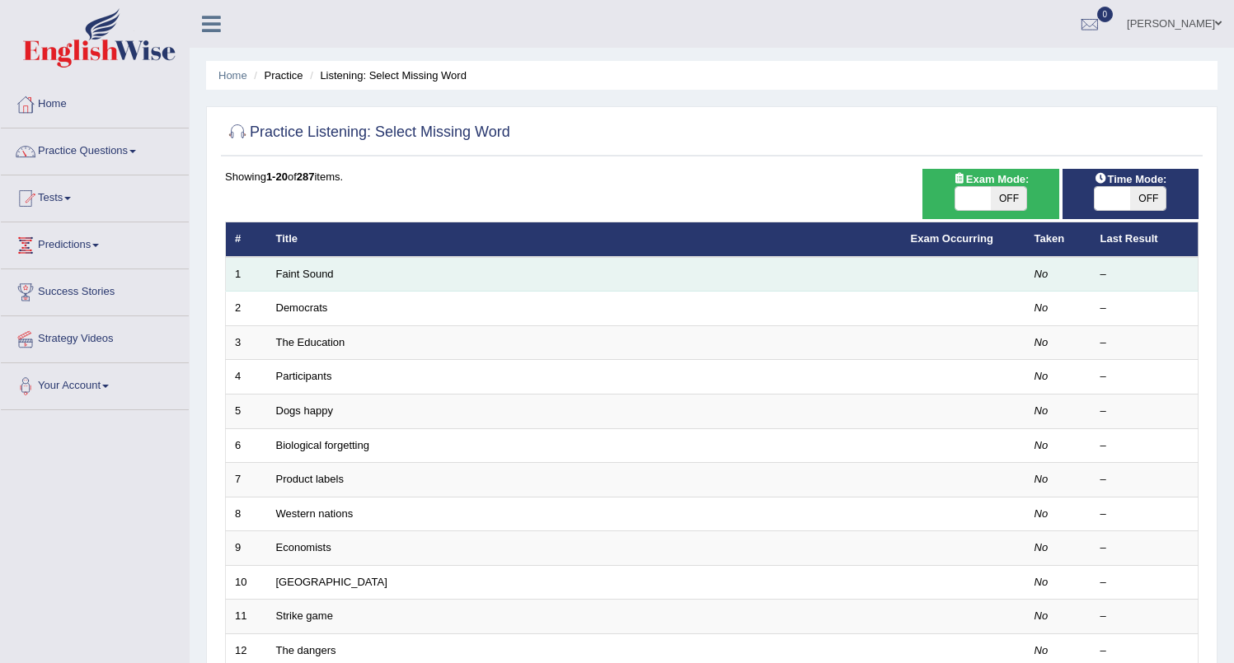
click at [316, 285] on td "Faint Sound" at bounding box center [584, 274] width 634 height 35
click at [301, 276] on link "Faint Sound" at bounding box center [305, 274] width 58 height 12
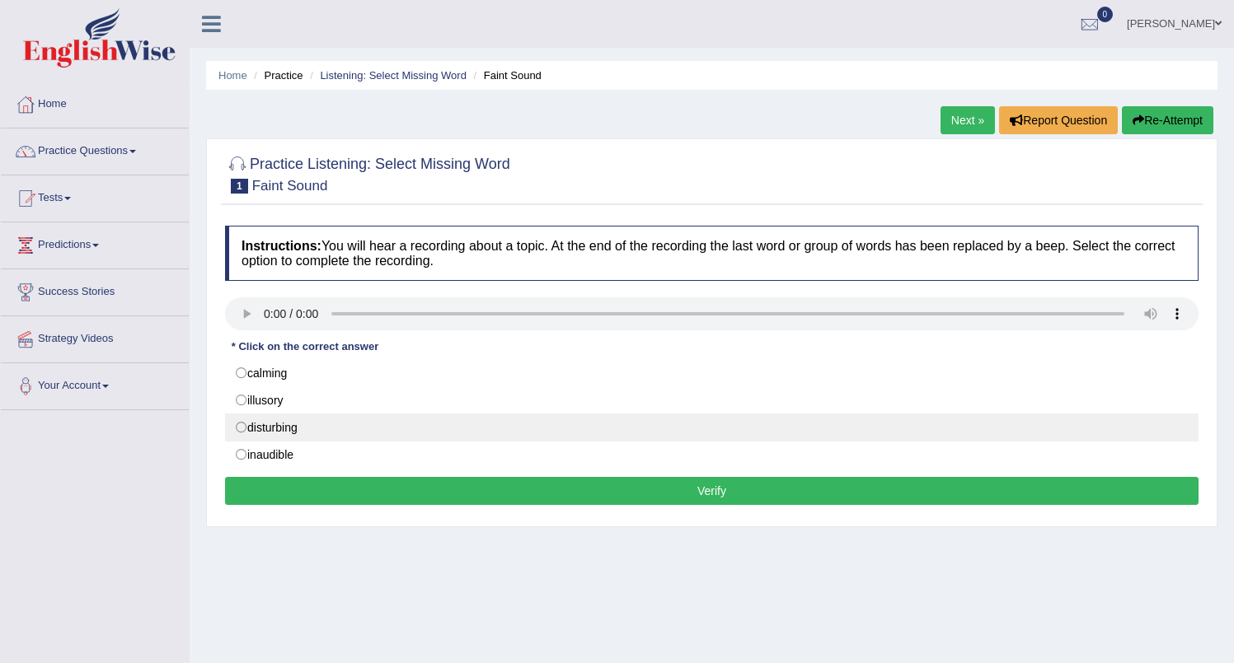
click at [246, 427] on label "disturbing" at bounding box center [711, 428] width 973 height 28
radio input "true"
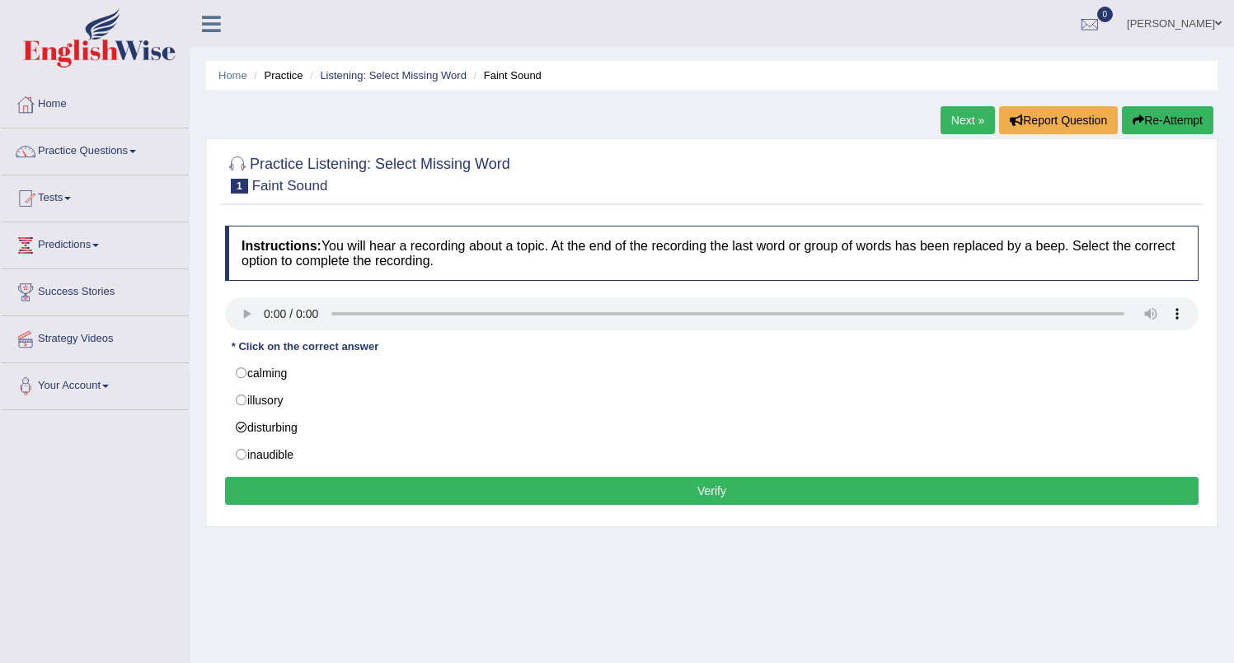
click at [708, 490] on button "Verify" at bounding box center [711, 491] width 973 height 28
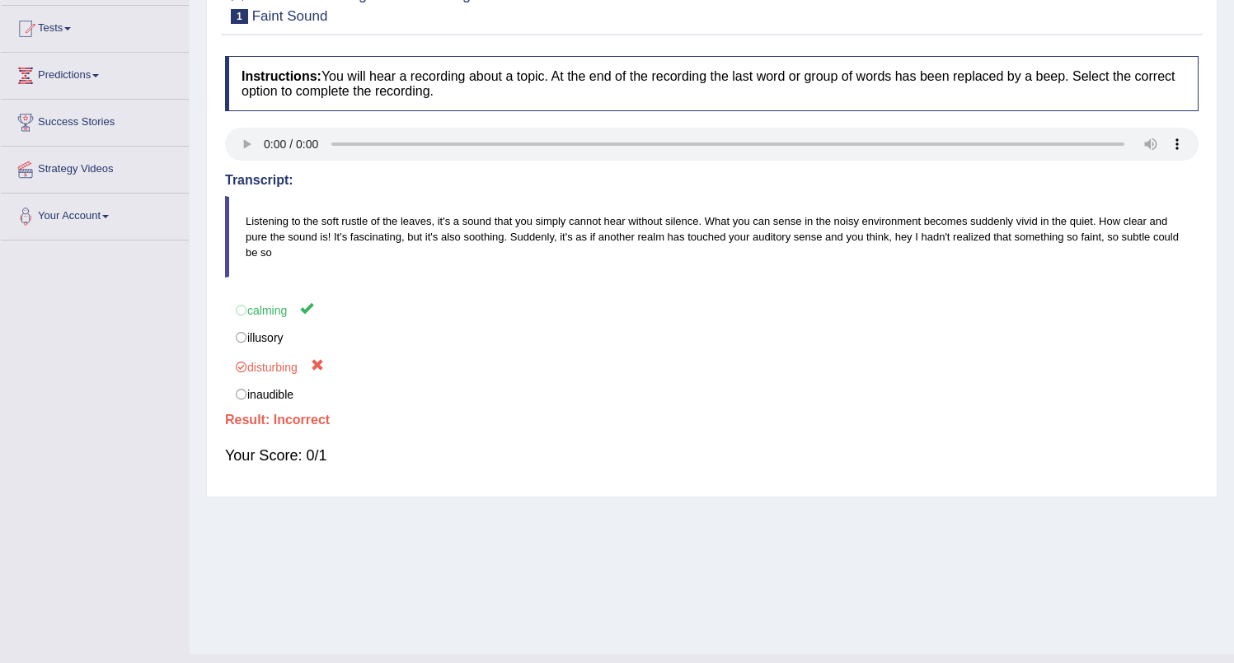
scroll to position [169, 0]
click at [69, 78] on link "Predictions" at bounding box center [95, 74] width 188 height 41
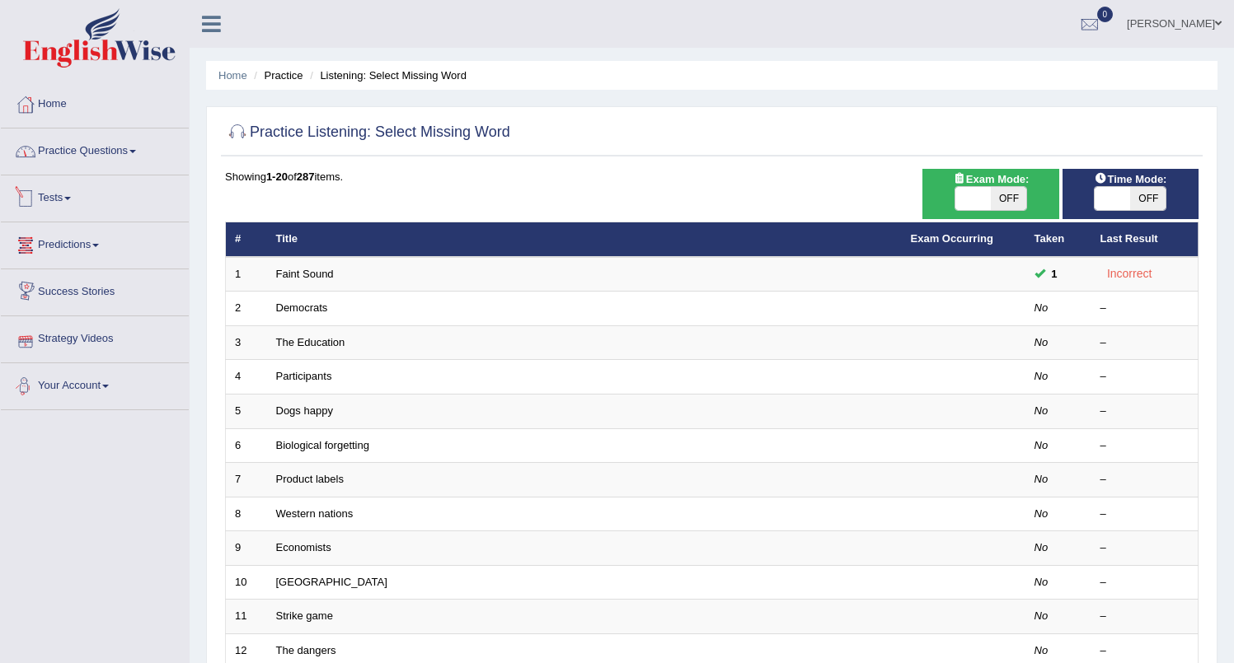
click at [118, 162] on link "Practice Questions" at bounding box center [95, 149] width 188 height 41
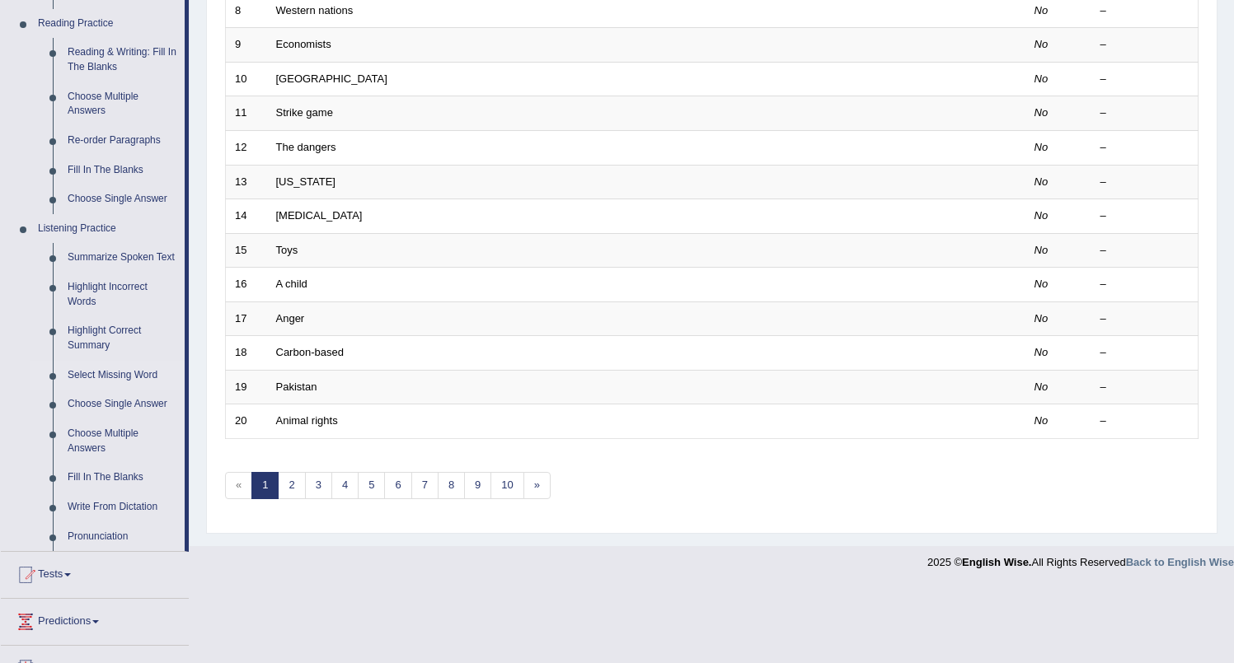
scroll to position [505, 0]
